Goal: Find contact information: Find contact information

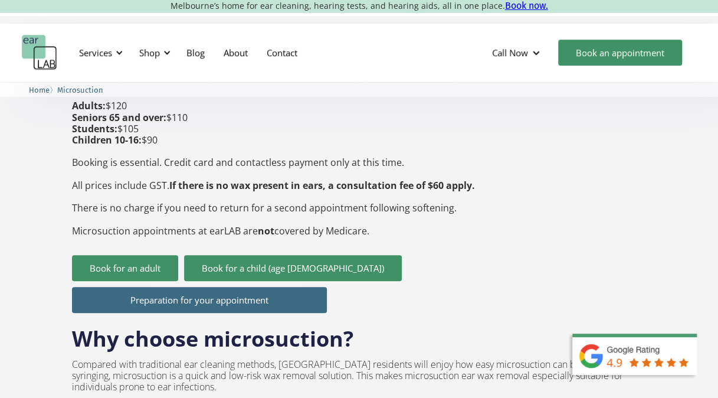
scroll to position [485, 0]
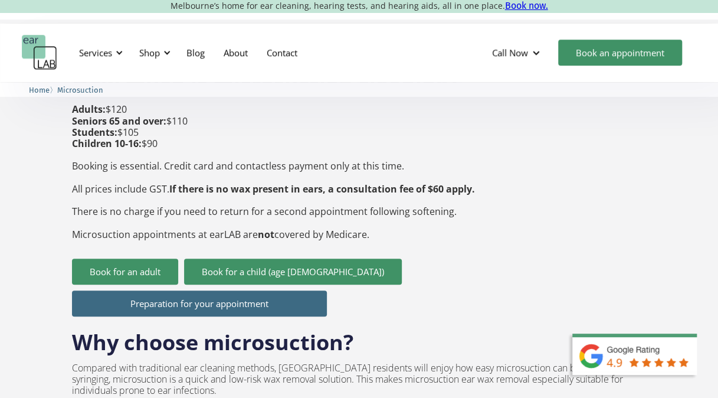
click at [159, 290] on link "Preparation for your appointment" at bounding box center [199, 303] width 255 height 26
drag, startPoint x: 724, startPoint y: 80, endPoint x: 454, endPoint y: 306, distance: 351.9
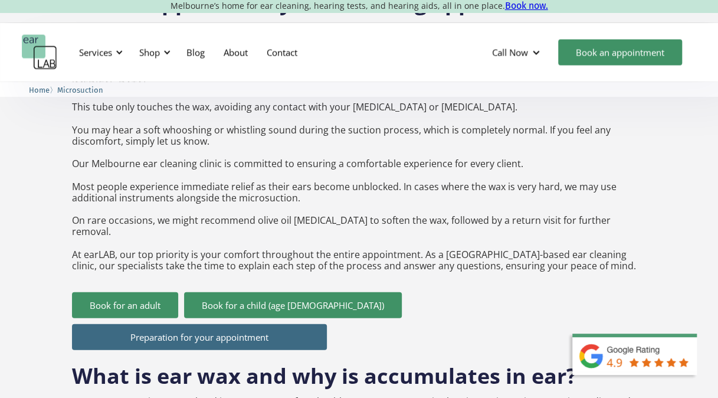
scroll to position [0, 0]
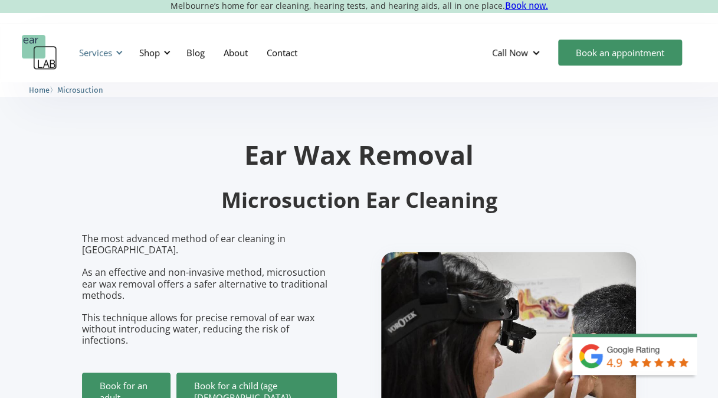
click at [102, 53] on div "Services" at bounding box center [95, 53] width 33 height 12
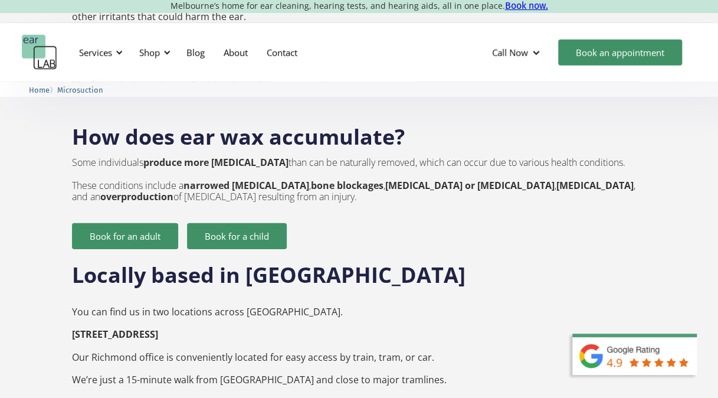
scroll to position [1625, 0]
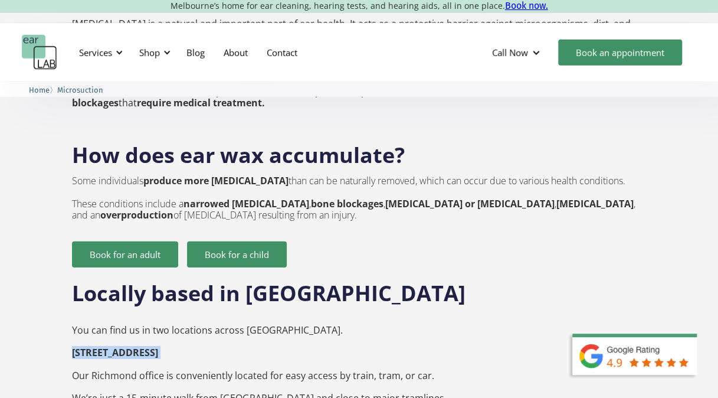
drag, startPoint x: 73, startPoint y: 312, endPoint x: 237, endPoint y: 318, distance: 163.6
copy strong "[STREET_ADDRESS] ‍"
